Goal: Find specific page/section: Find specific page/section

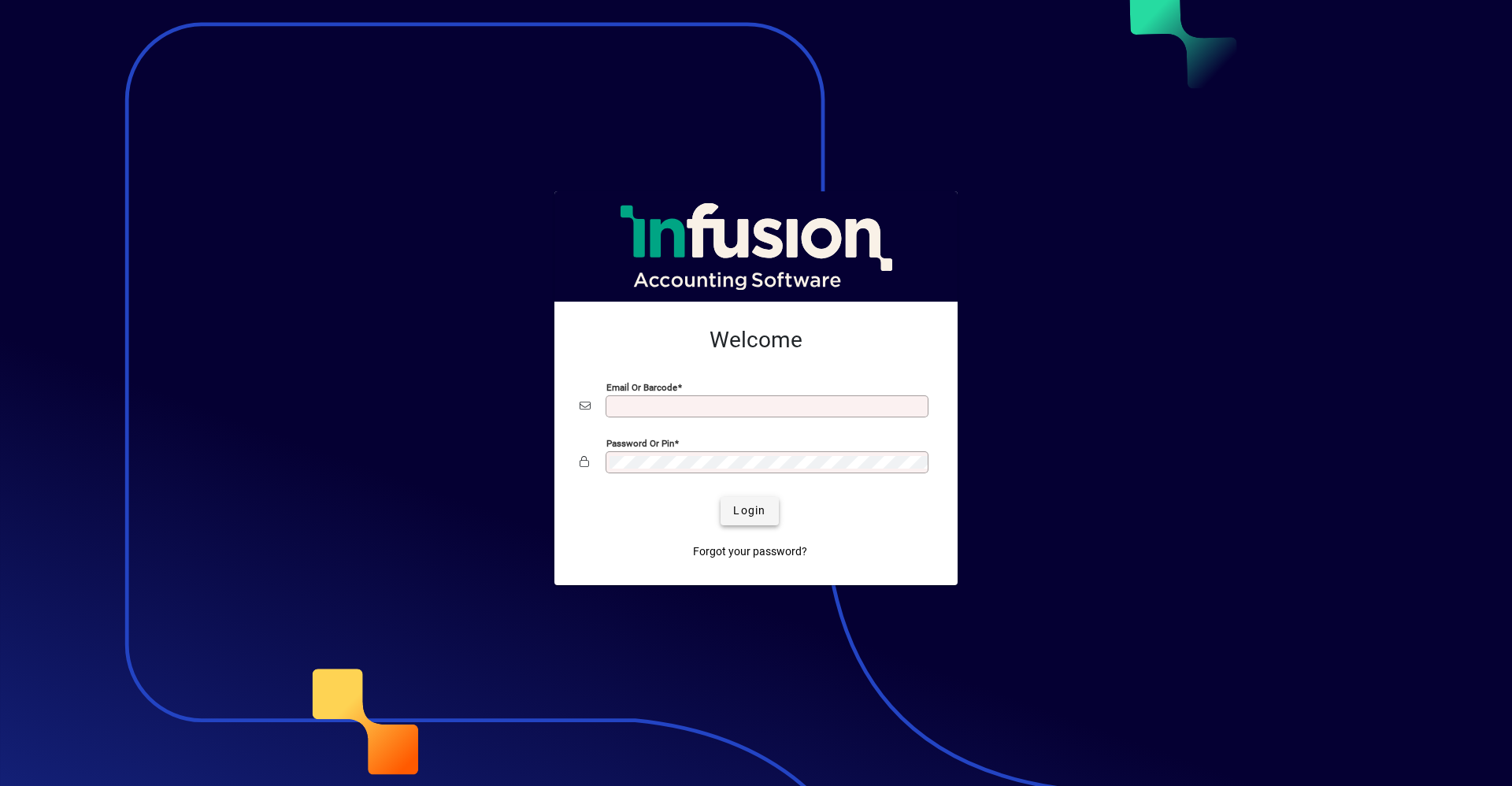
type input "**********"
click at [758, 510] on span "Login" at bounding box center [750, 510] width 33 height 16
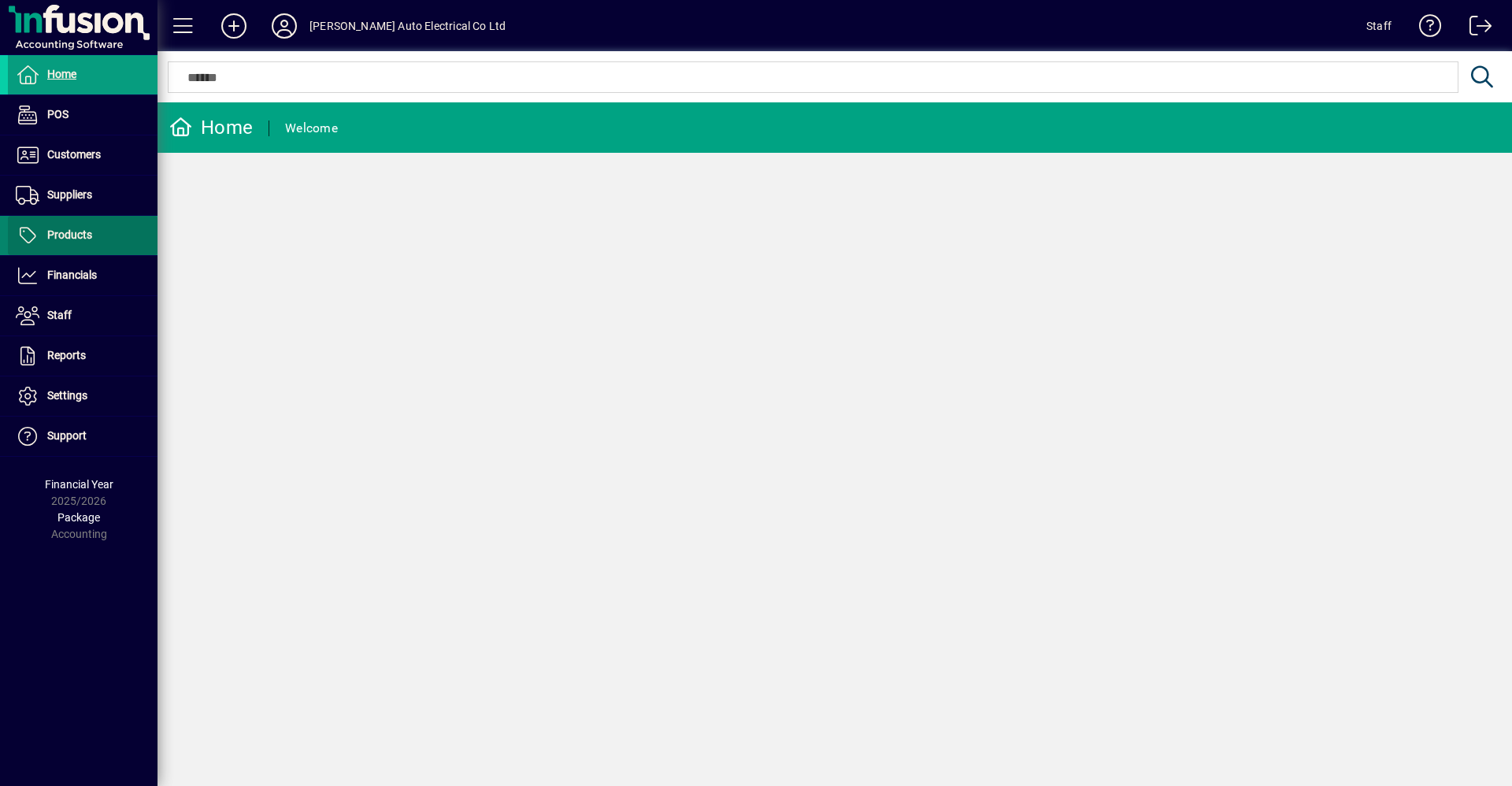
click at [122, 234] on span at bounding box center [83, 236] width 150 height 38
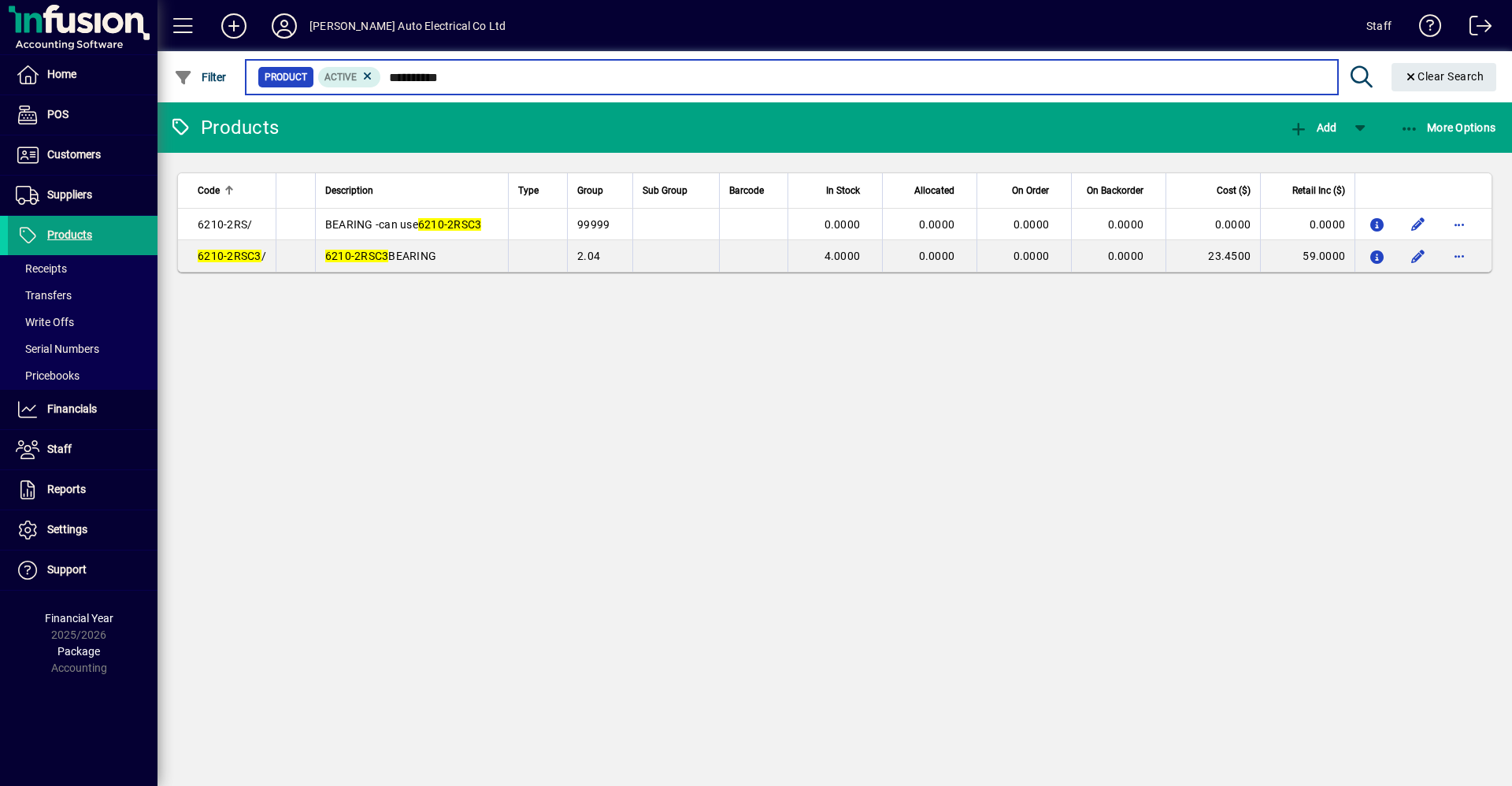
type input "**********"
